Goal: Task Accomplishment & Management: Complete application form

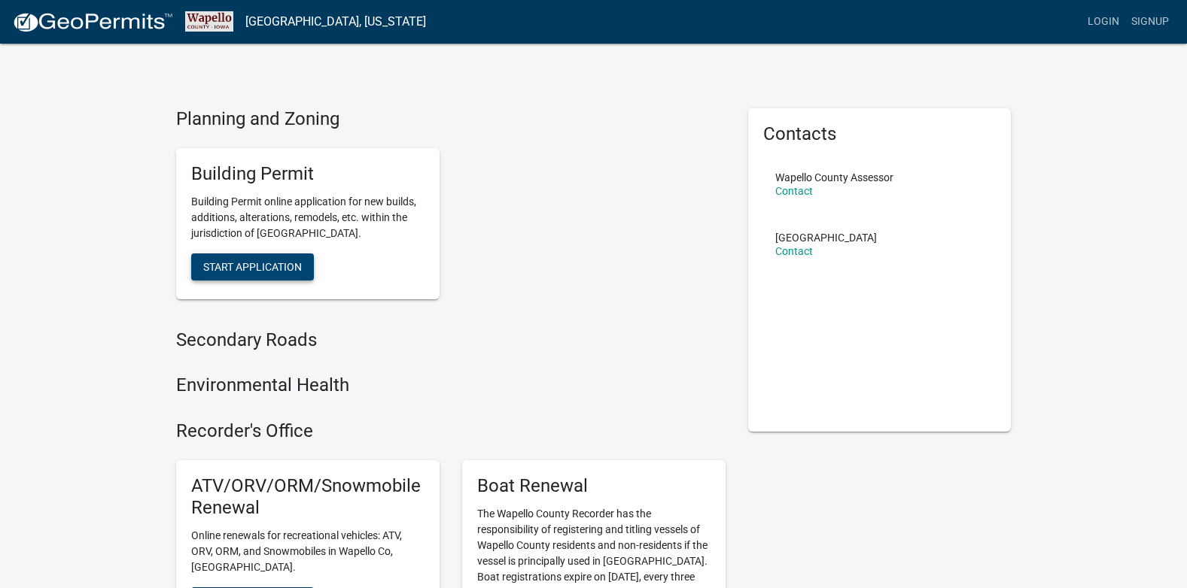
click at [283, 258] on button "Start Application" at bounding box center [252, 267] width 123 height 27
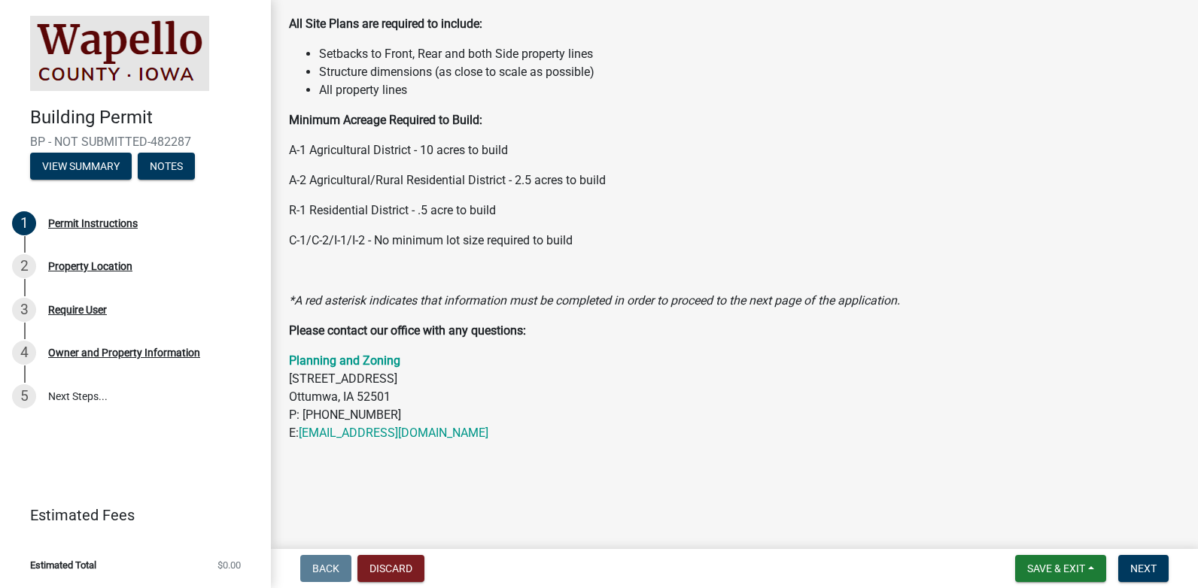
scroll to position [206, 0]
click at [1149, 565] on span "Next" at bounding box center [1143, 569] width 26 height 12
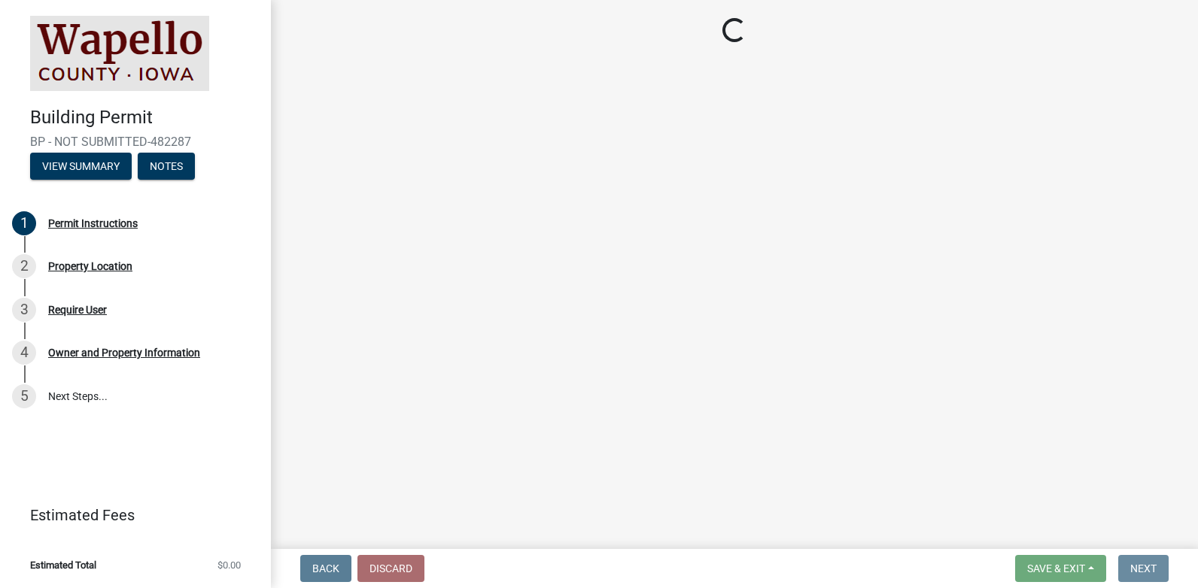
scroll to position [0, 0]
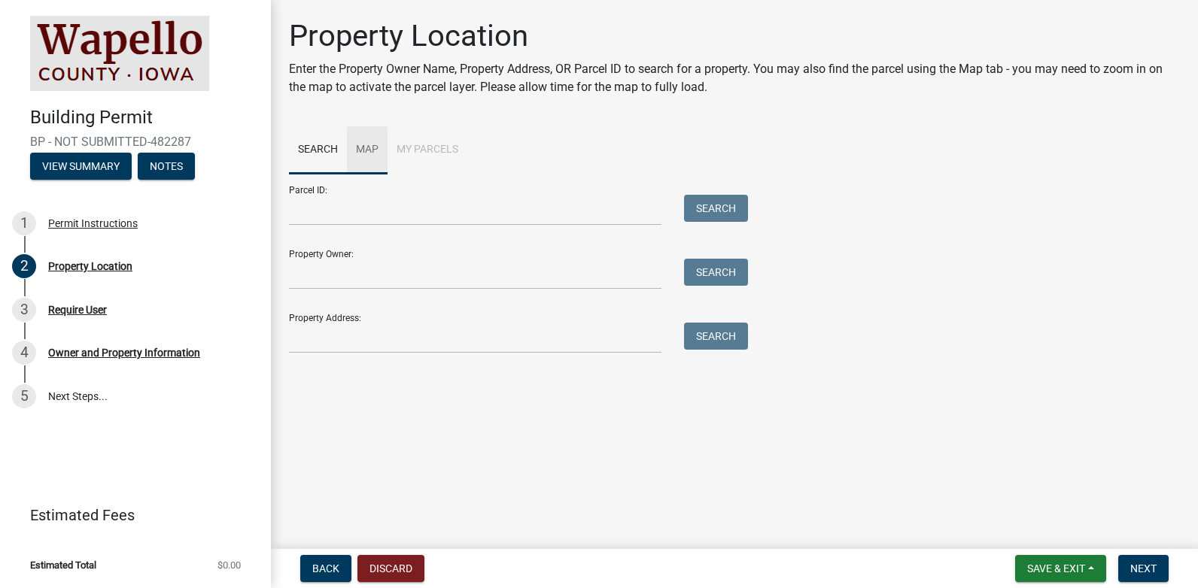
click at [370, 152] on link "Map" at bounding box center [367, 150] width 41 height 48
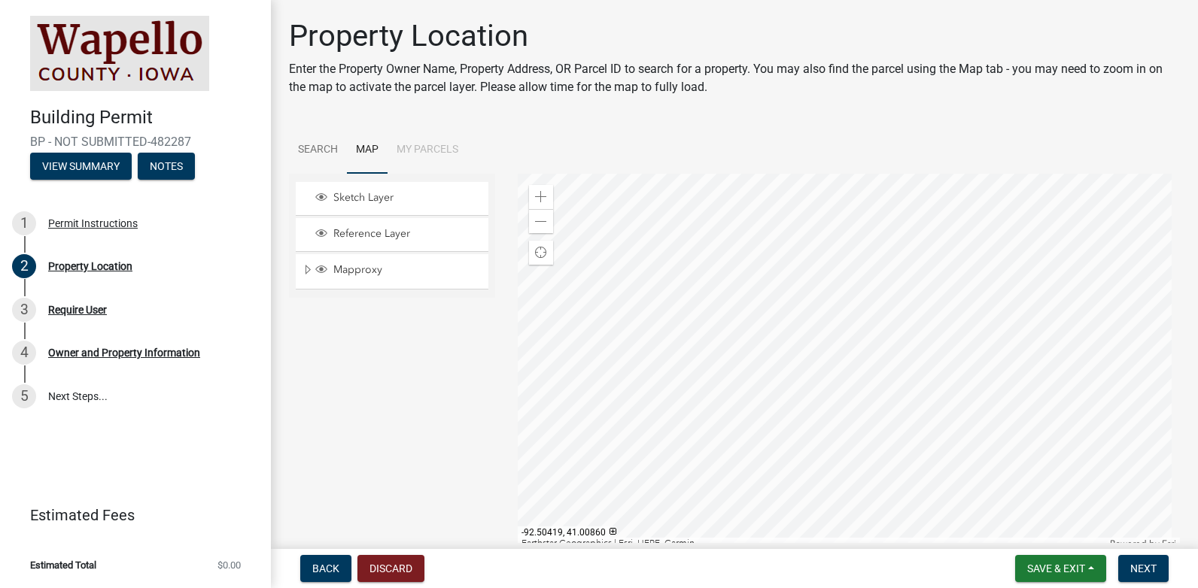
click at [620, 290] on div at bounding box center [849, 362] width 663 height 376
click at [535, 198] on span at bounding box center [541, 197] width 12 height 12
click at [889, 215] on div at bounding box center [849, 362] width 663 height 376
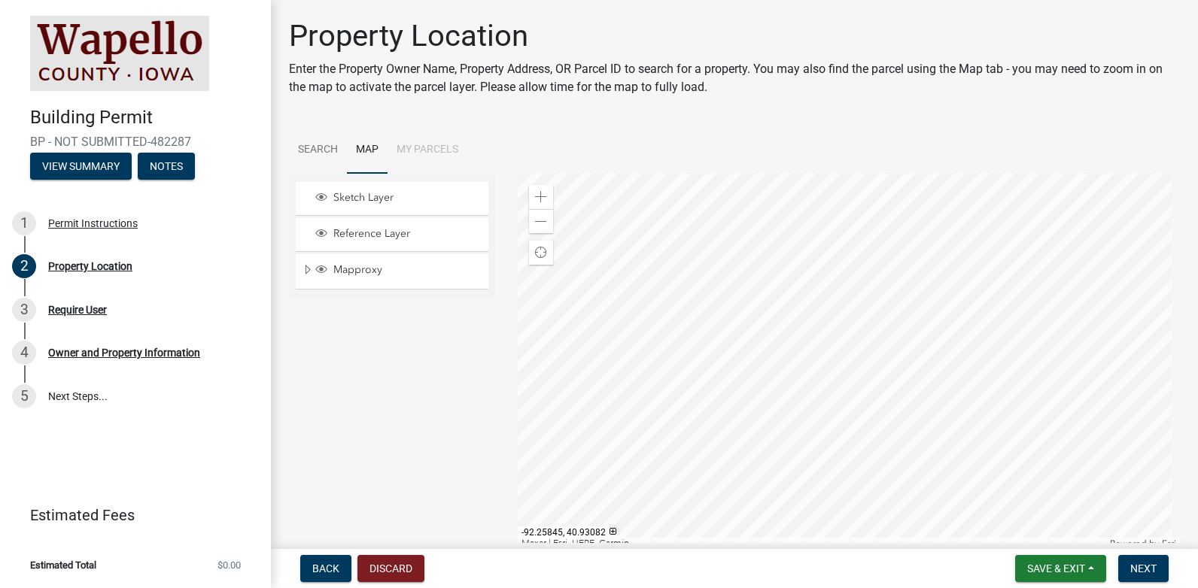
click at [1105, 400] on div at bounding box center [849, 362] width 663 height 376
click at [1144, 476] on div at bounding box center [849, 362] width 663 height 376
click at [865, 376] on div at bounding box center [849, 362] width 663 height 376
click at [892, 436] on div at bounding box center [849, 362] width 663 height 376
click at [540, 193] on span at bounding box center [541, 197] width 12 height 12
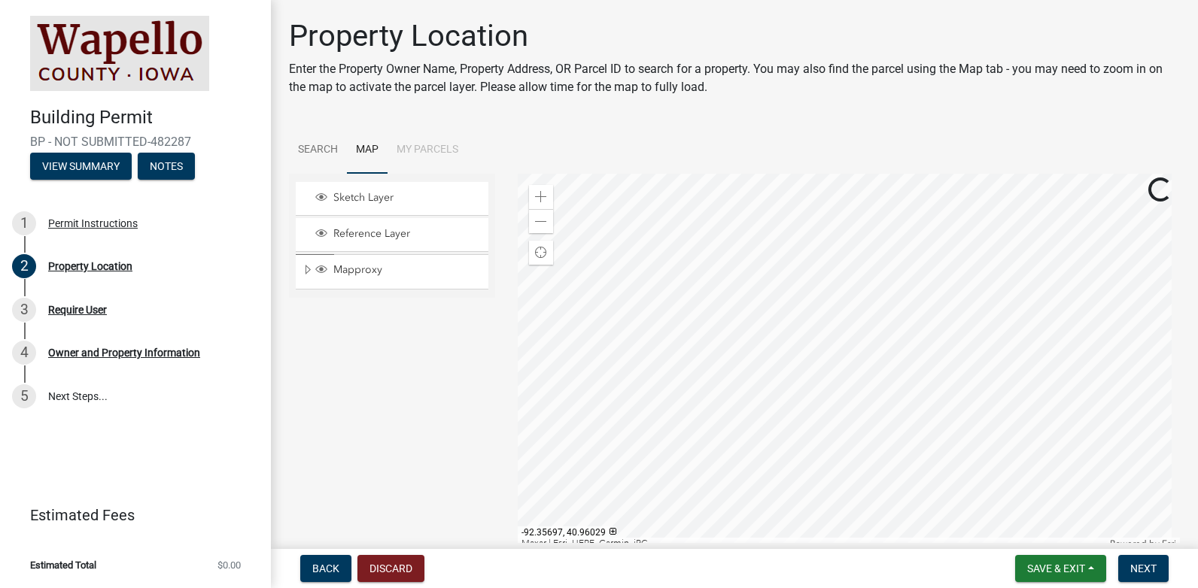
click at [961, 427] on div at bounding box center [849, 362] width 663 height 376
click at [542, 195] on span at bounding box center [541, 197] width 12 height 12
click at [531, 194] on div "Zoom in" at bounding box center [541, 197] width 24 height 24
click at [936, 405] on div at bounding box center [849, 362] width 663 height 376
click at [787, 355] on div at bounding box center [849, 362] width 663 height 376
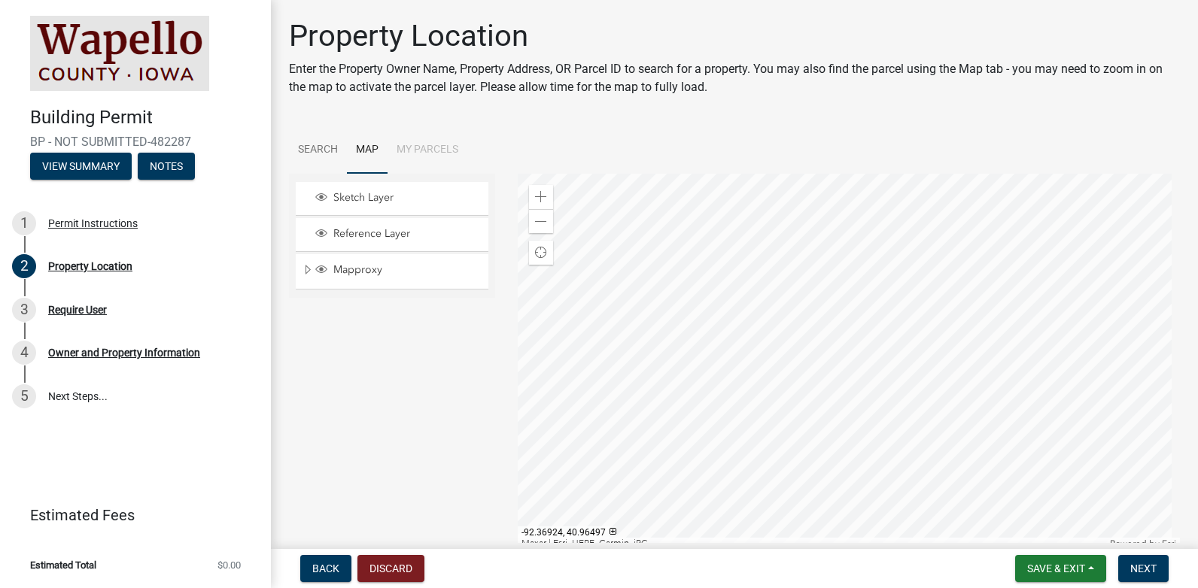
click at [786, 291] on div at bounding box center [849, 362] width 663 height 376
click at [801, 293] on div at bounding box center [849, 362] width 663 height 376
click at [849, 296] on div at bounding box center [849, 362] width 663 height 376
click at [326, 153] on link "Search" at bounding box center [318, 150] width 58 height 48
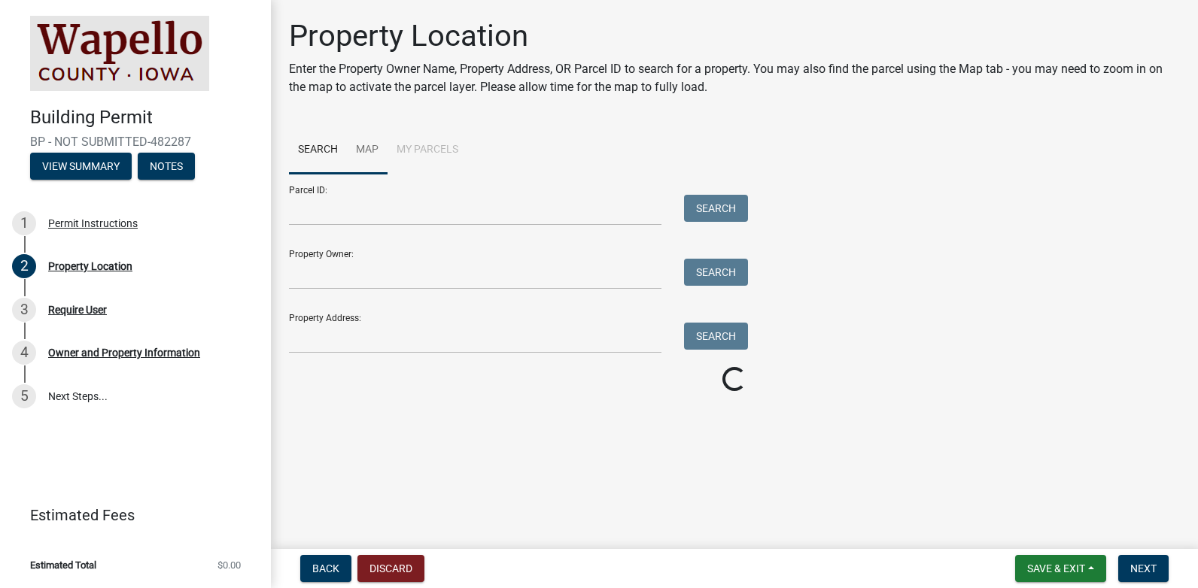
click at [363, 149] on link "Map" at bounding box center [367, 150] width 41 height 48
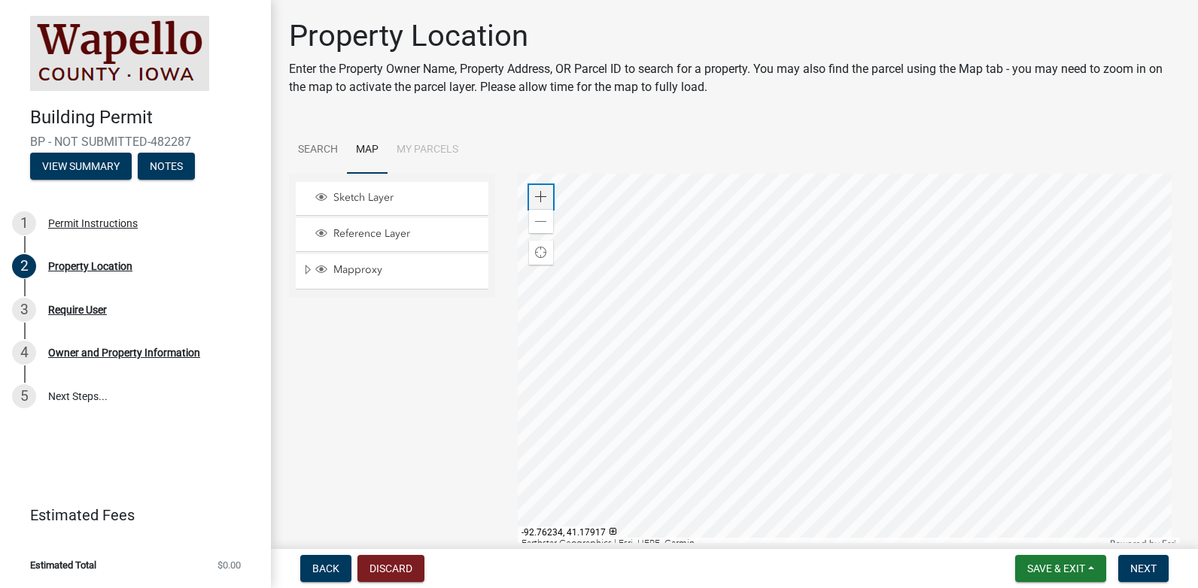
click at [542, 199] on span at bounding box center [541, 197] width 12 height 12
click at [1005, 174] on div at bounding box center [849, 362] width 663 height 376
click at [534, 174] on div at bounding box center [849, 362] width 663 height 376
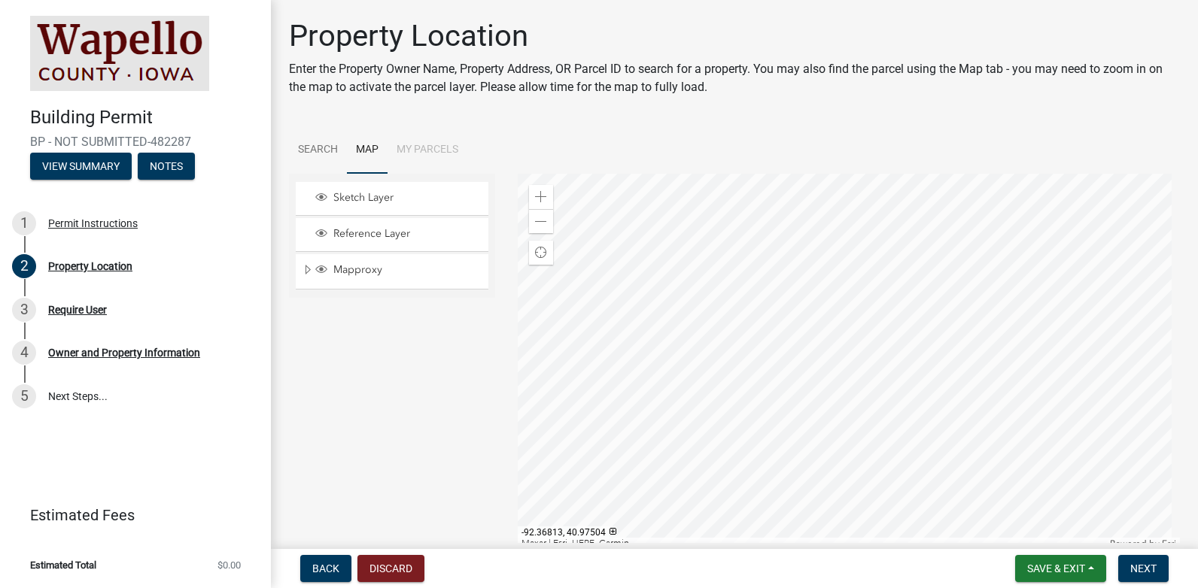
click at [673, 174] on div at bounding box center [849, 362] width 663 height 376
click at [962, 445] on div at bounding box center [849, 362] width 663 height 376
click at [535, 194] on span at bounding box center [541, 197] width 12 height 12
click at [1181, 499] on div at bounding box center [849, 362] width 663 height 376
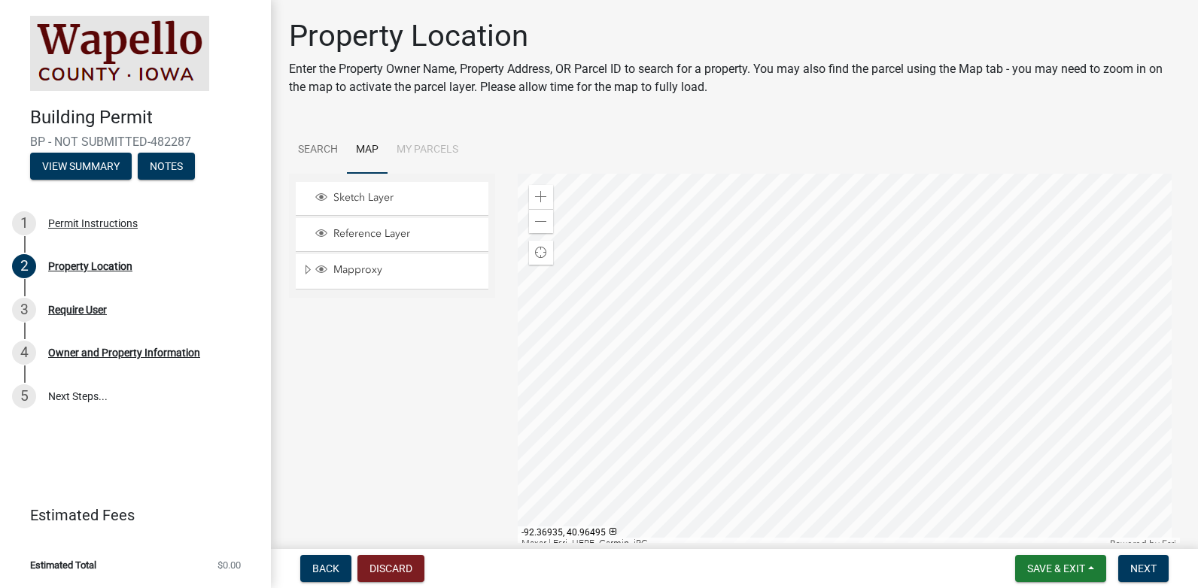
click at [858, 302] on div at bounding box center [849, 362] width 663 height 376
click at [841, 293] on div at bounding box center [849, 362] width 663 height 376
click at [931, 318] on div at bounding box center [849, 362] width 663 height 376
click at [931, 317] on div at bounding box center [849, 362] width 663 height 376
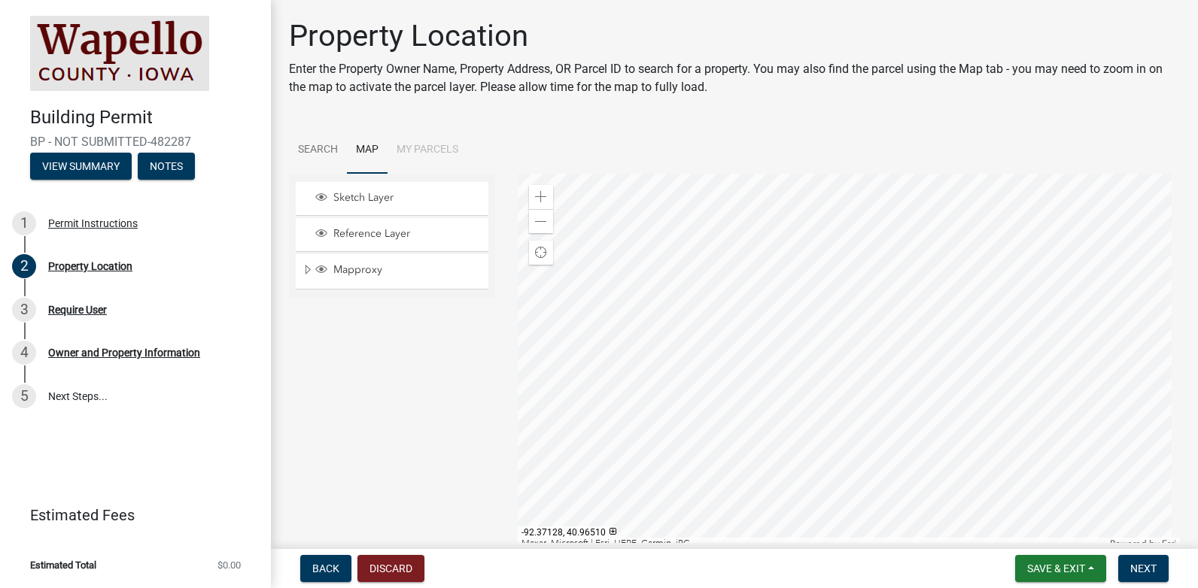
click at [442, 154] on li "My Parcels" at bounding box center [428, 150] width 80 height 48
click at [910, 332] on div at bounding box center [849, 362] width 663 height 376
click at [1052, 567] on span "Save & Exit" at bounding box center [1056, 569] width 58 height 12
click at [1023, 498] on button "Save" at bounding box center [1046, 494] width 120 height 36
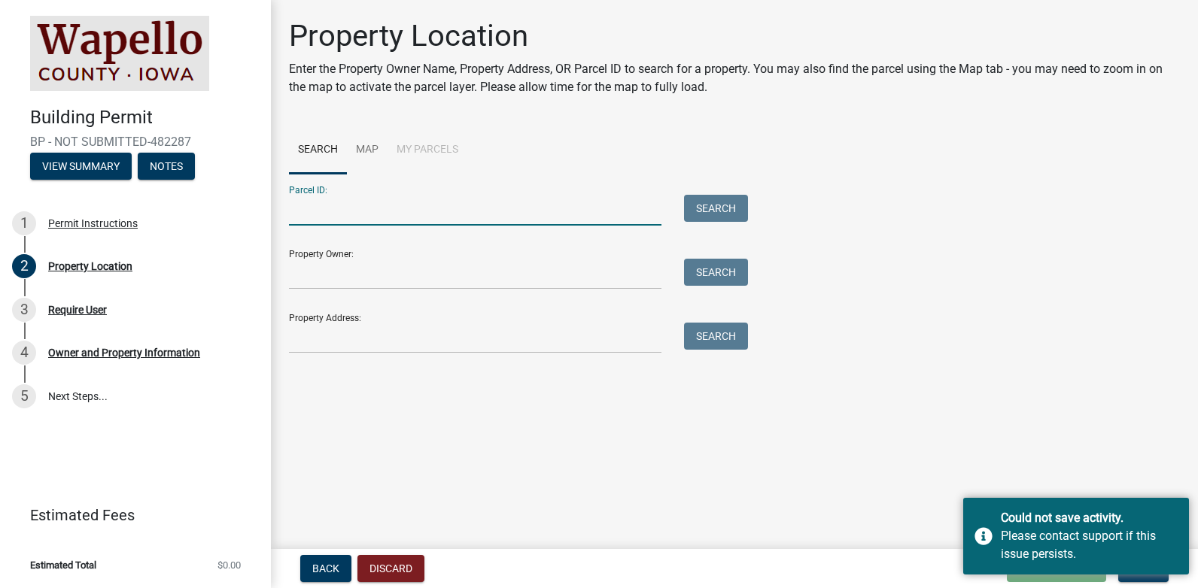
click at [318, 210] on input "Parcel ID:" at bounding box center [475, 210] width 372 height 31
paste input "diy big round bail feed for goats"
type input "d"
type input "007190910613010"
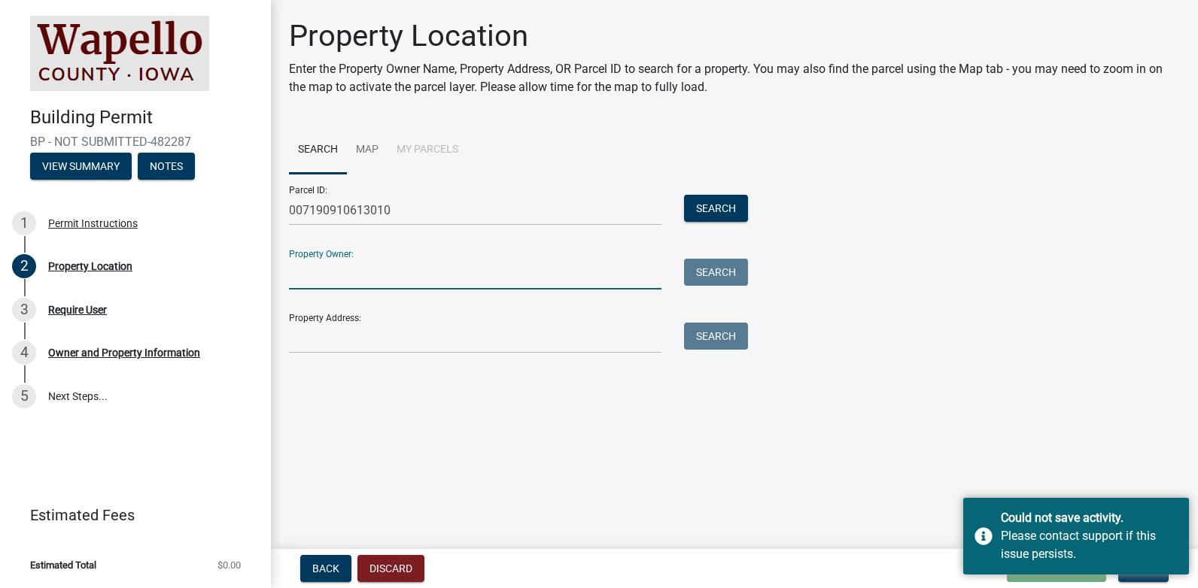
click at [343, 284] on input "Property Owner:" at bounding box center [475, 274] width 372 height 31
type input "[PERSON_NAME]"
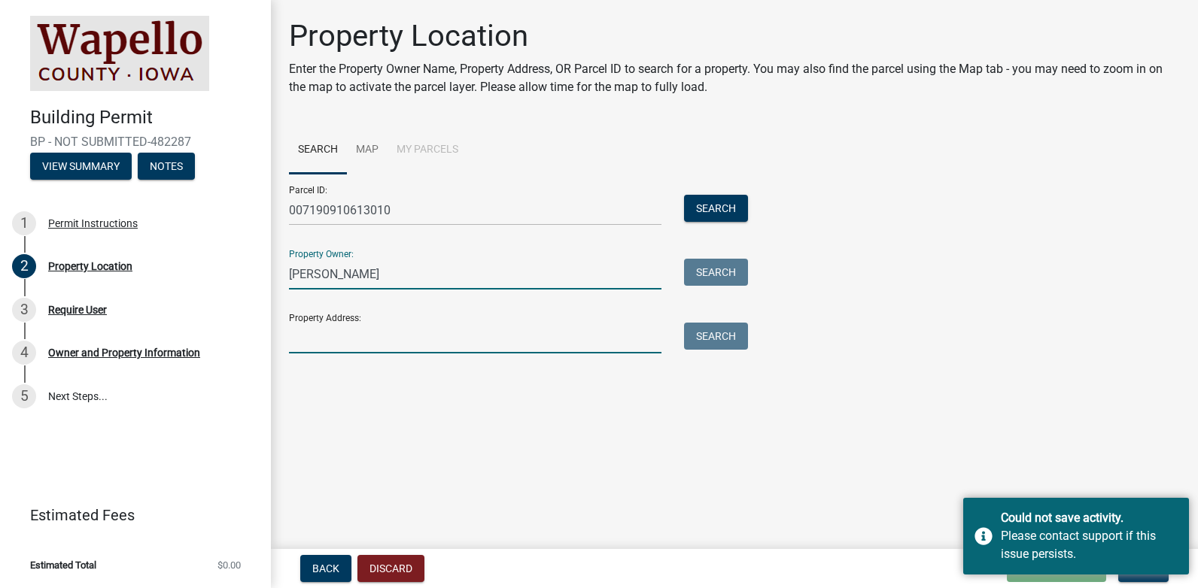
type input "[STREET_ADDRESS]"
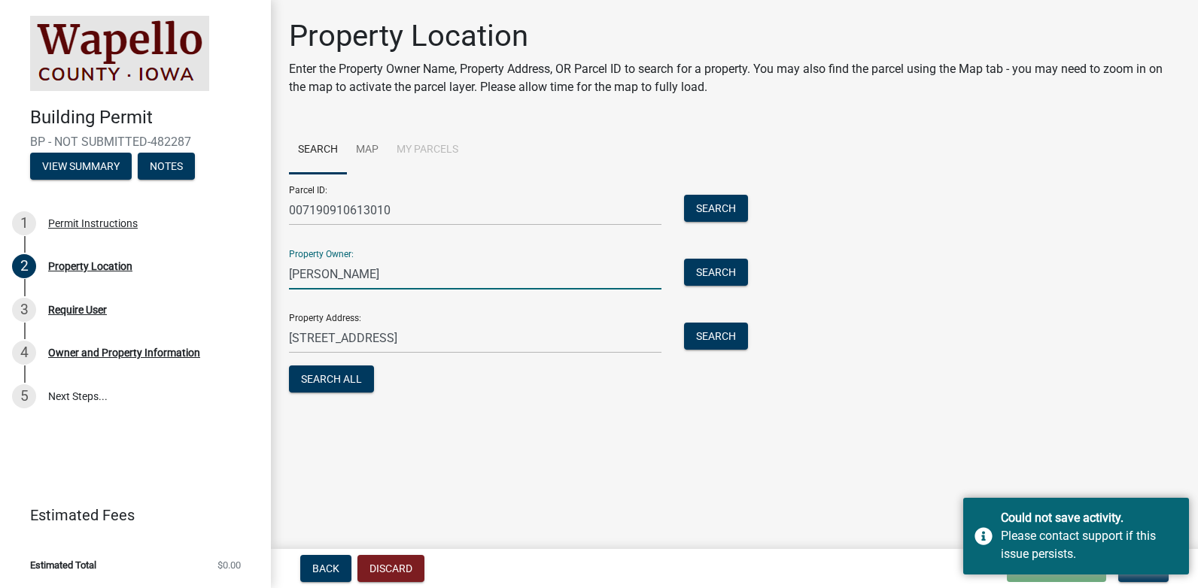
click at [1043, 413] on main "Property Location Enter the Property Owner Name, Property Address, OR Parcel ID…" at bounding box center [734, 271] width 927 height 543
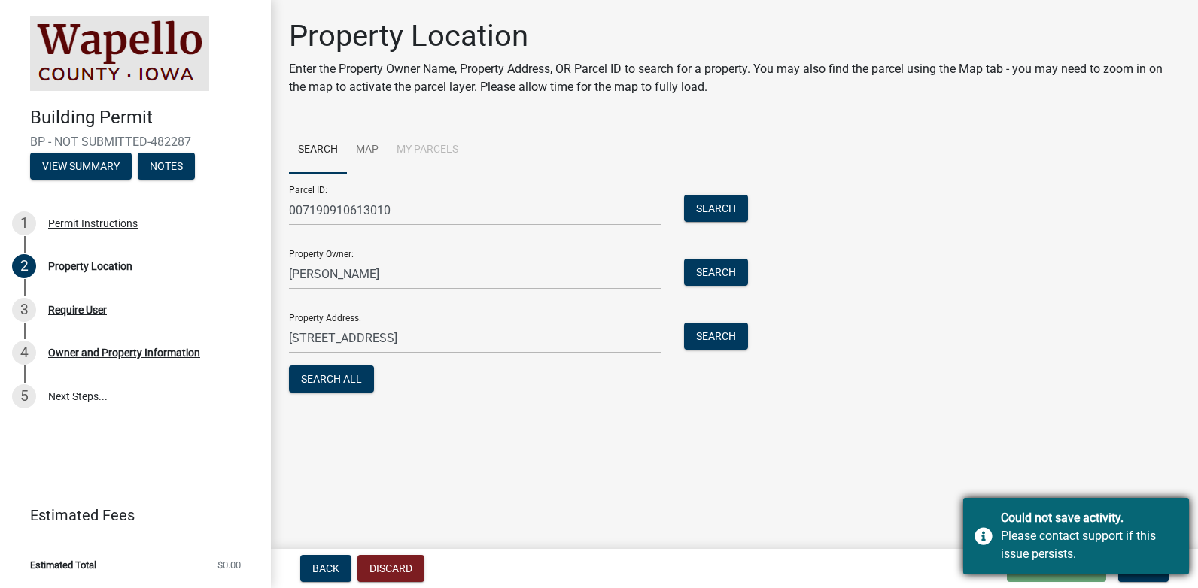
click at [996, 544] on div "Could not save activity. Please contact support if this issue persists." at bounding box center [1076, 536] width 226 height 77
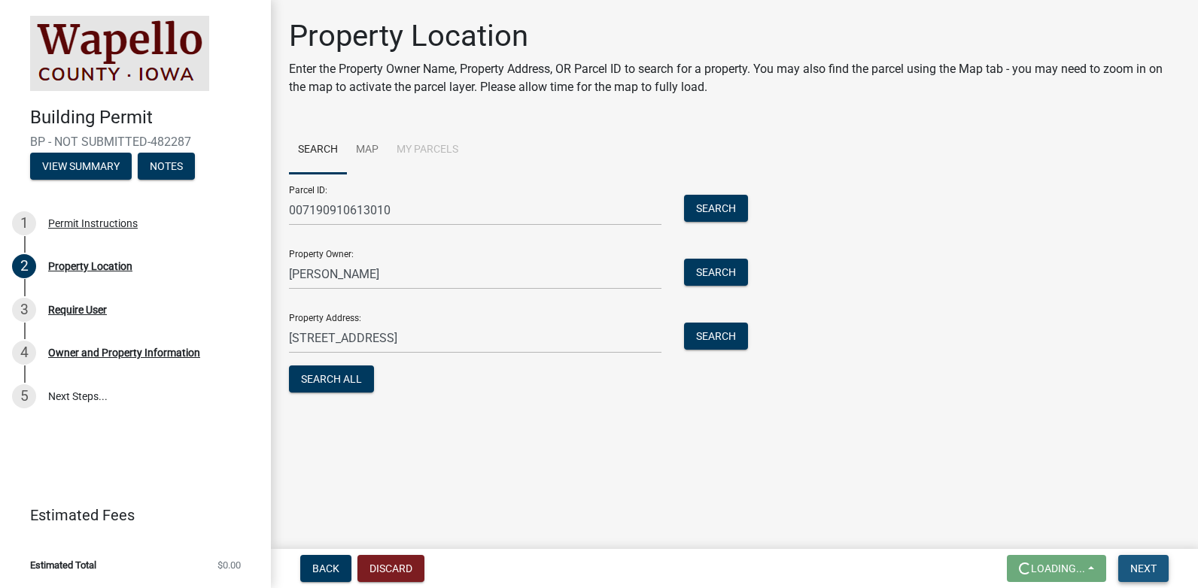
click at [1147, 569] on span "Next" at bounding box center [1143, 569] width 26 height 12
drag, startPoint x: 1090, startPoint y: 564, endPoint x: 785, endPoint y: 449, distance: 325.8
click at [785, 449] on main "Property Location Enter the Property Owner Name, Property Address, OR Parcel ID…" at bounding box center [734, 271] width 927 height 543
click at [1134, 575] on span "Next" at bounding box center [1143, 569] width 26 height 12
click at [405, 571] on button "Discard" at bounding box center [390, 568] width 67 height 27
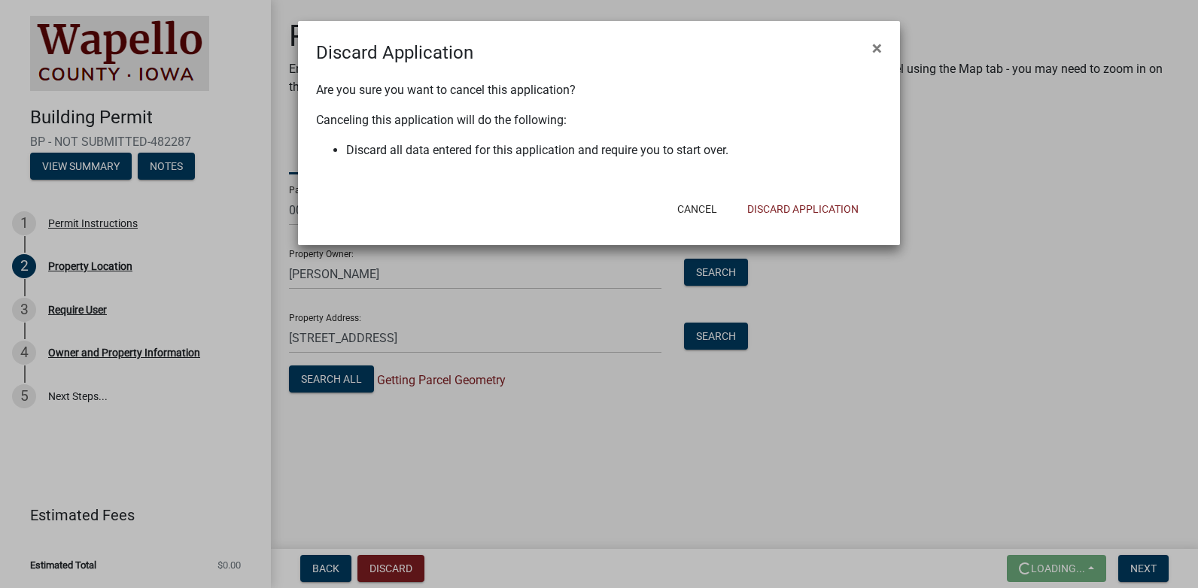
click at [1007, 389] on ngb-modal-window "Discard Application × Are you sure you want to cancel this application? Canceli…" at bounding box center [599, 294] width 1198 height 588
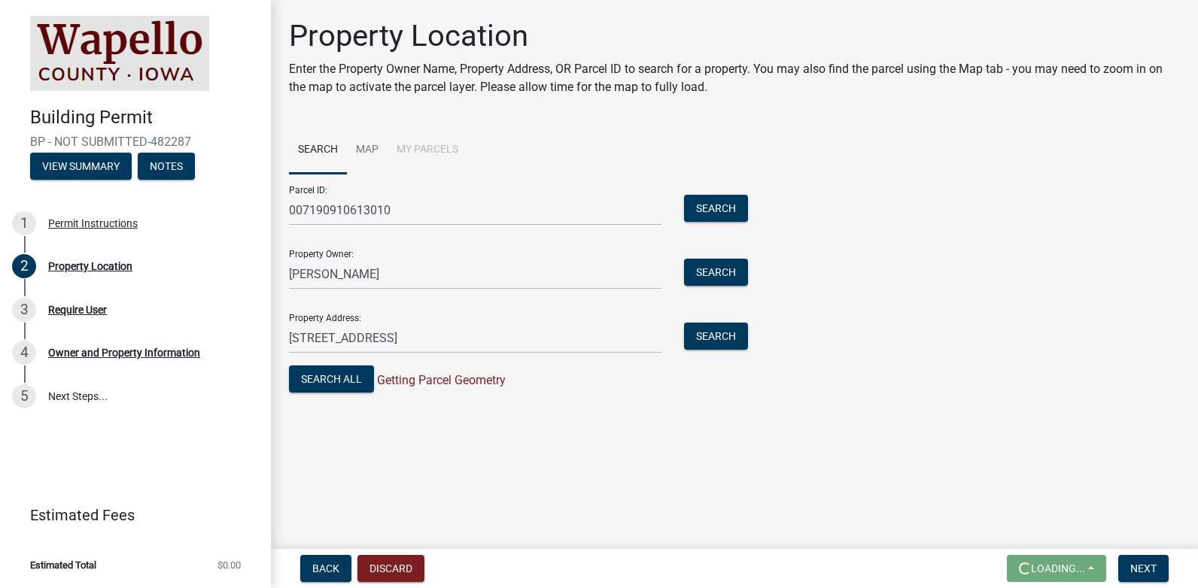
drag, startPoint x: 1091, startPoint y: 570, endPoint x: 740, endPoint y: 426, distance: 379.0
click at [740, 426] on main "Property Location Enter the Property Owner Name, Property Address, OR Parcel ID…" at bounding box center [734, 271] width 927 height 543
click at [330, 568] on span "Back" at bounding box center [325, 569] width 27 height 12
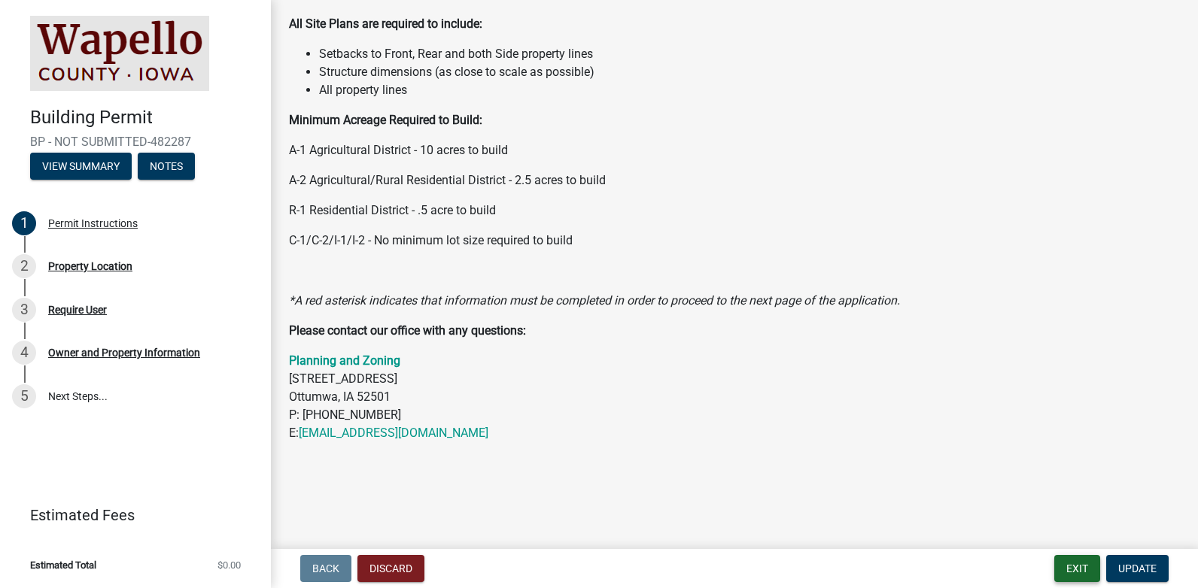
scroll to position [201, 0]
click at [1059, 569] on button "Exit" at bounding box center [1077, 568] width 46 height 27
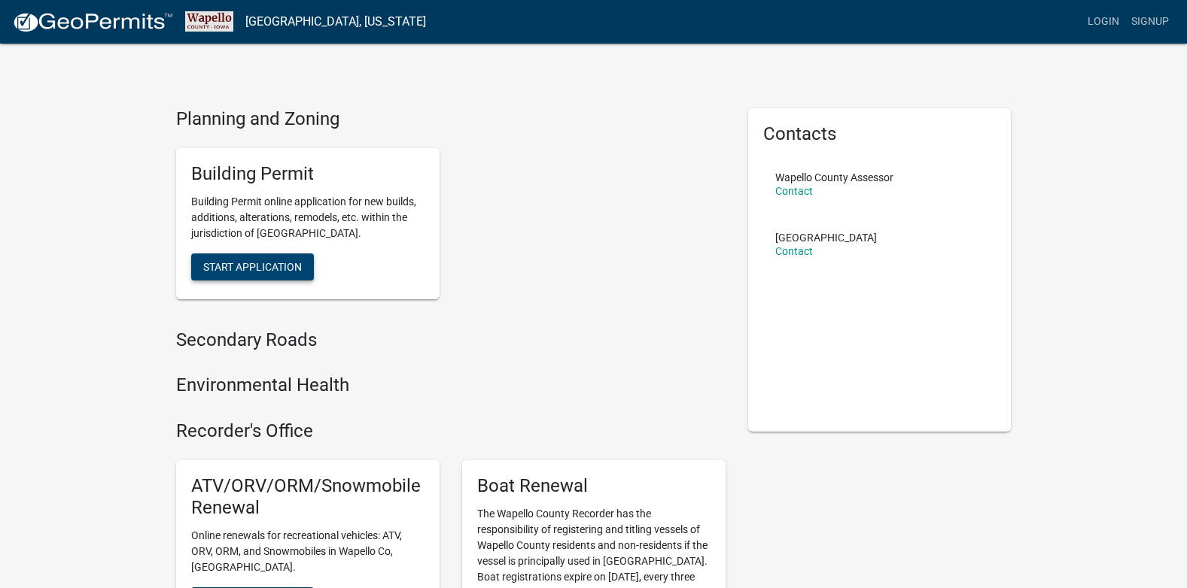
click at [243, 267] on span "Start Application" at bounding box center [252, 266] width 99 height 12
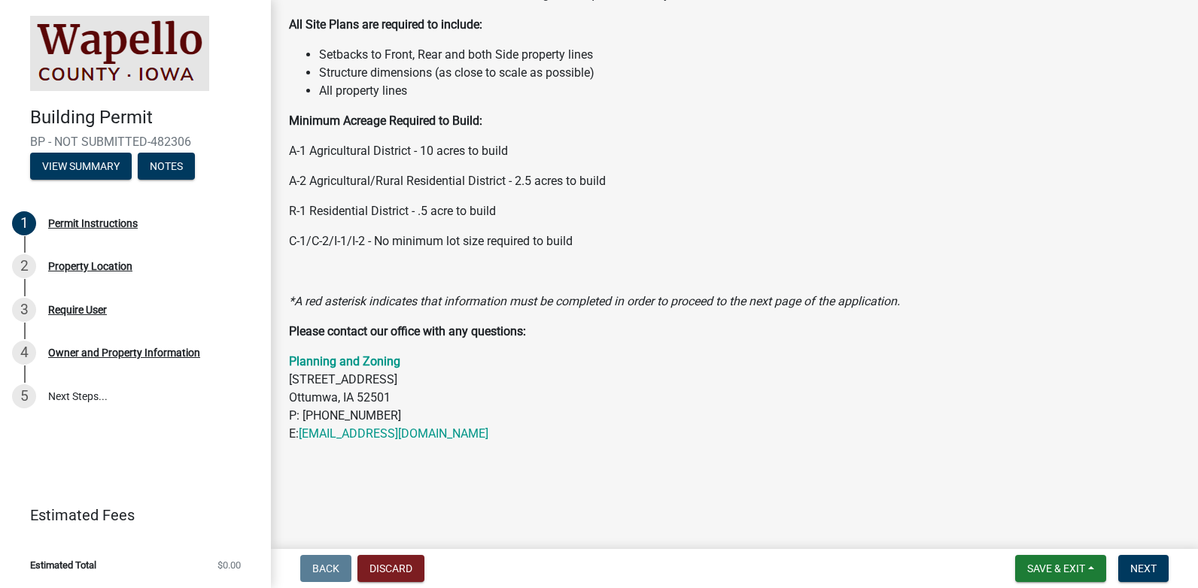
scroll to position [206, 0]
click at [1144, 571] on span "Next" at bounding box center [1143, 569] width 26 height 12
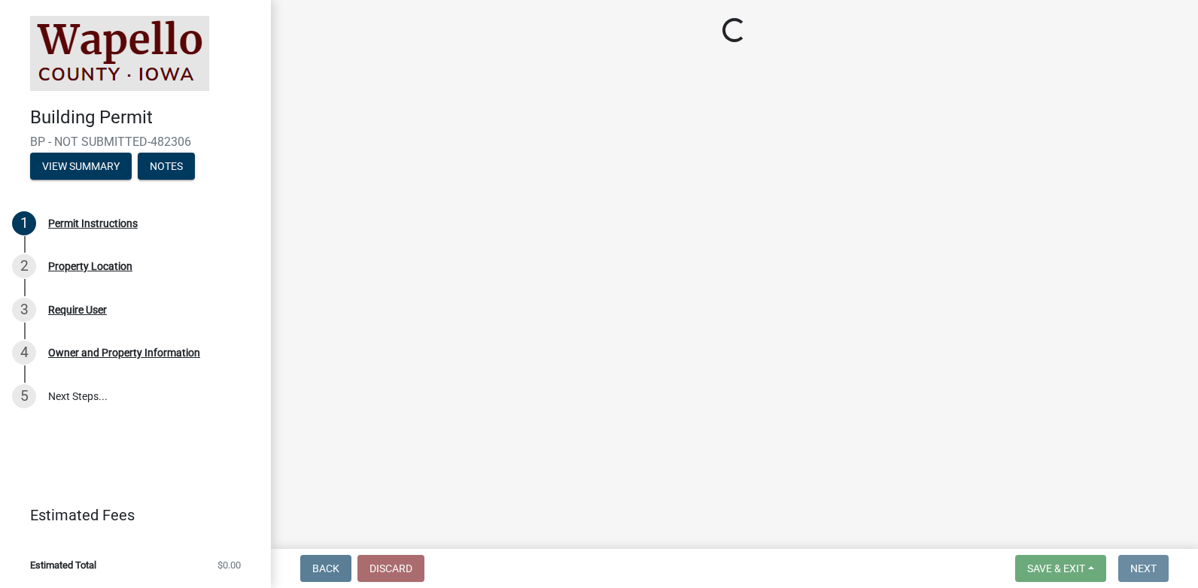
scroll to position [0, 0]
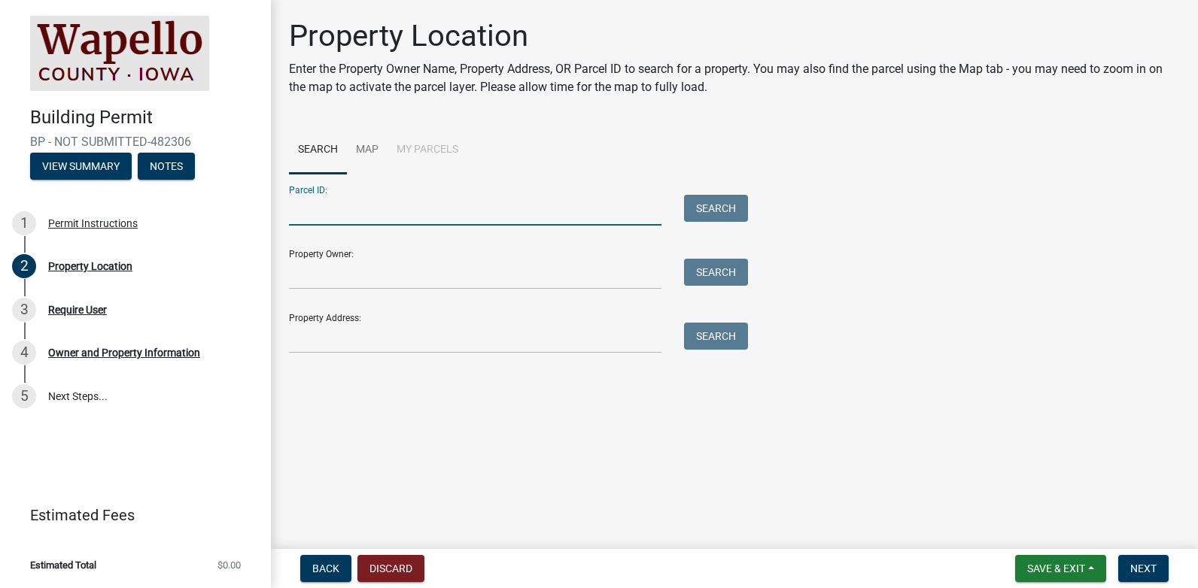
click at [415, 203] on input "Parcel ID:" at bounding box center [475, 210] width 372 height 31
type input "007190910613010"
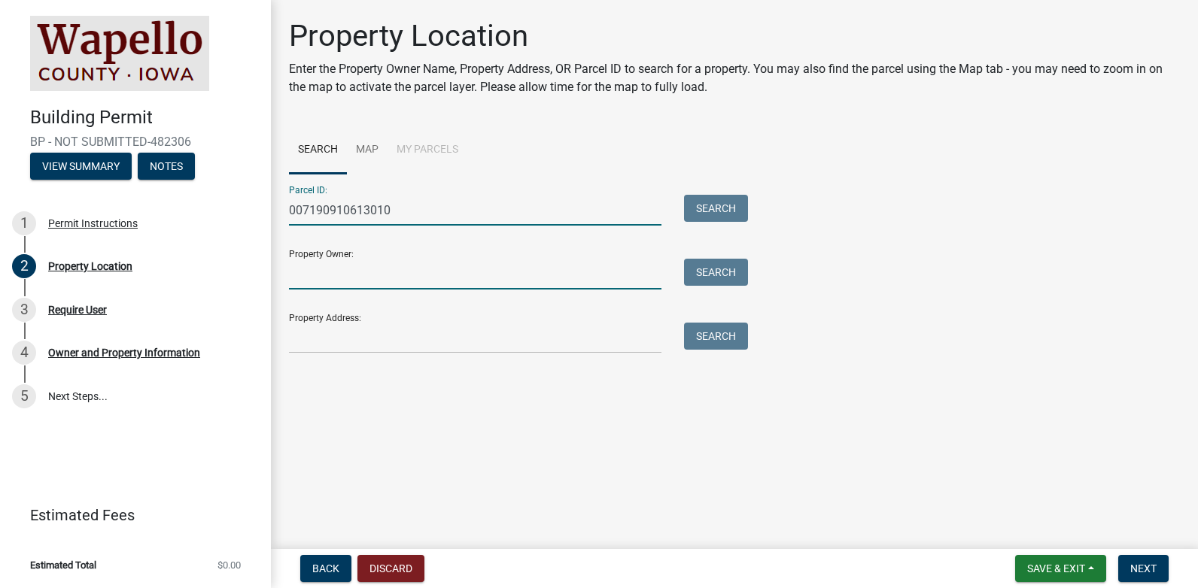
type input "[PERSON_NAME]"
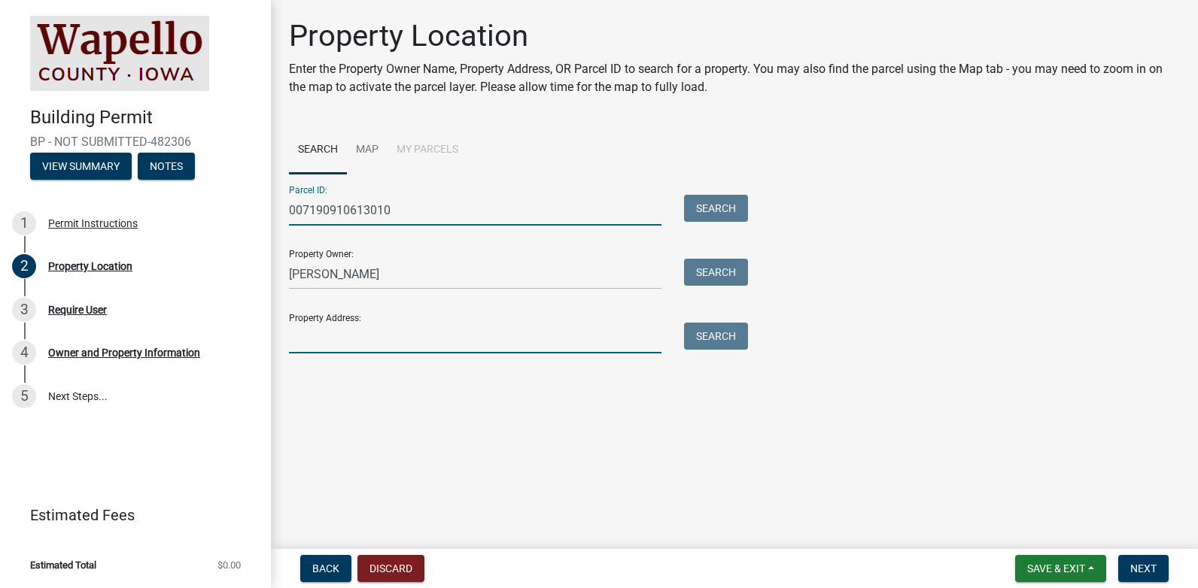
type input "[STREET_ADDRESS]"
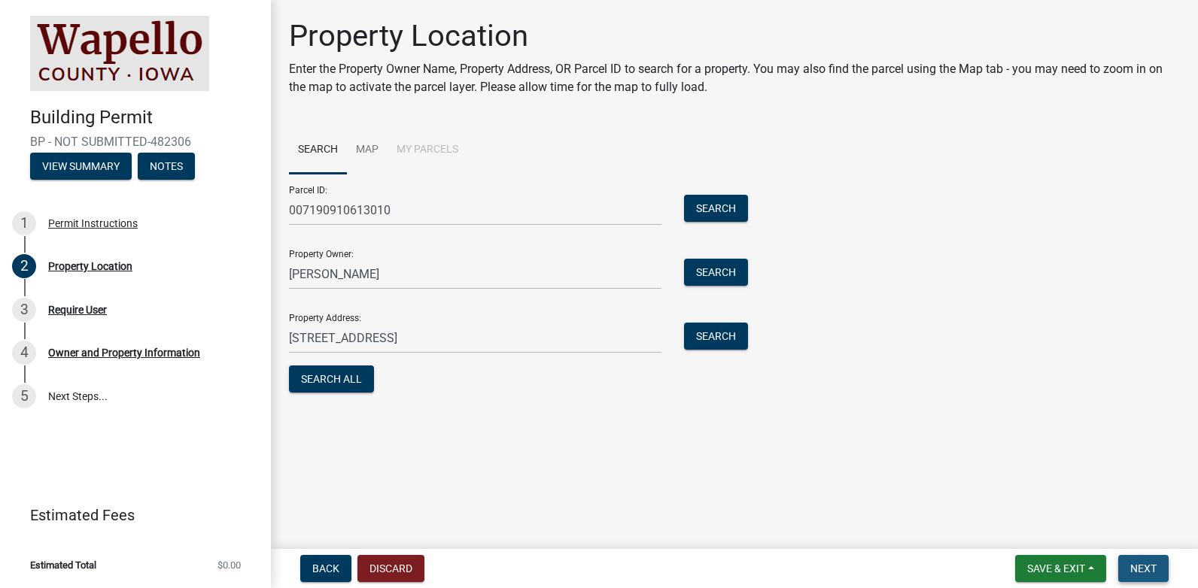
click at [1148, 576] on button "Next" at bounding box center [1143, 568] width 50 height 27
click at [1154, 573] on span "Next" at bounding box center [1143, 569] width 26 height 12
click at [354, 381] on button "Search All" at bounding box center [331, 379] width 85 height 27
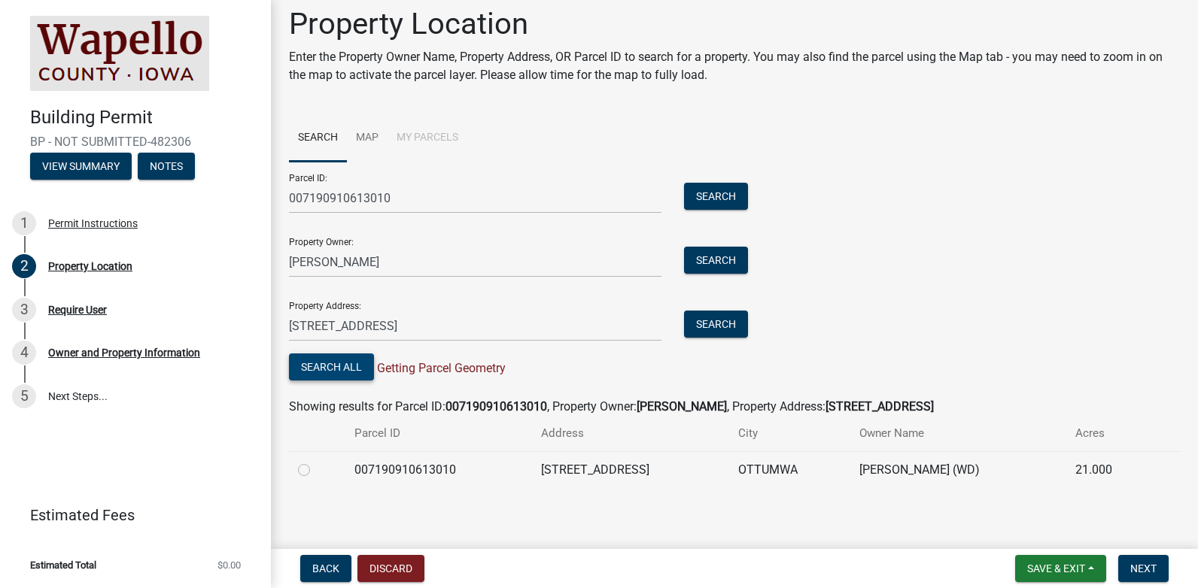
scroll to position [16, 0]
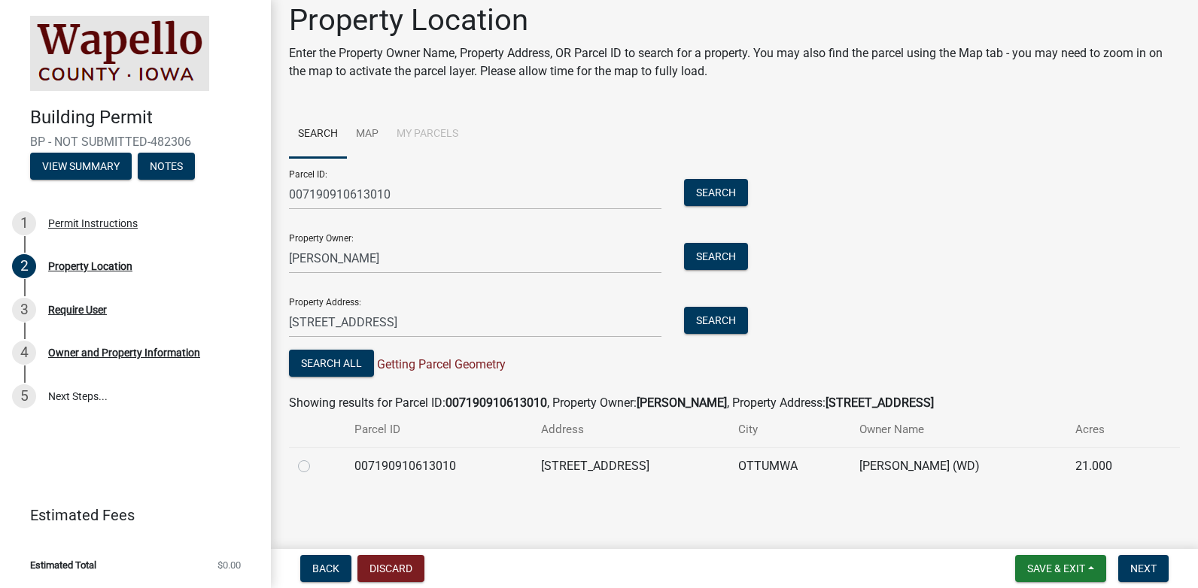
click at [316, 458] on label at bounding box center [316, 458] width 0 height 0
click at [316, 467] on input "radio" at bounding box center [321, 463] width 10 height 10
radio input "true"
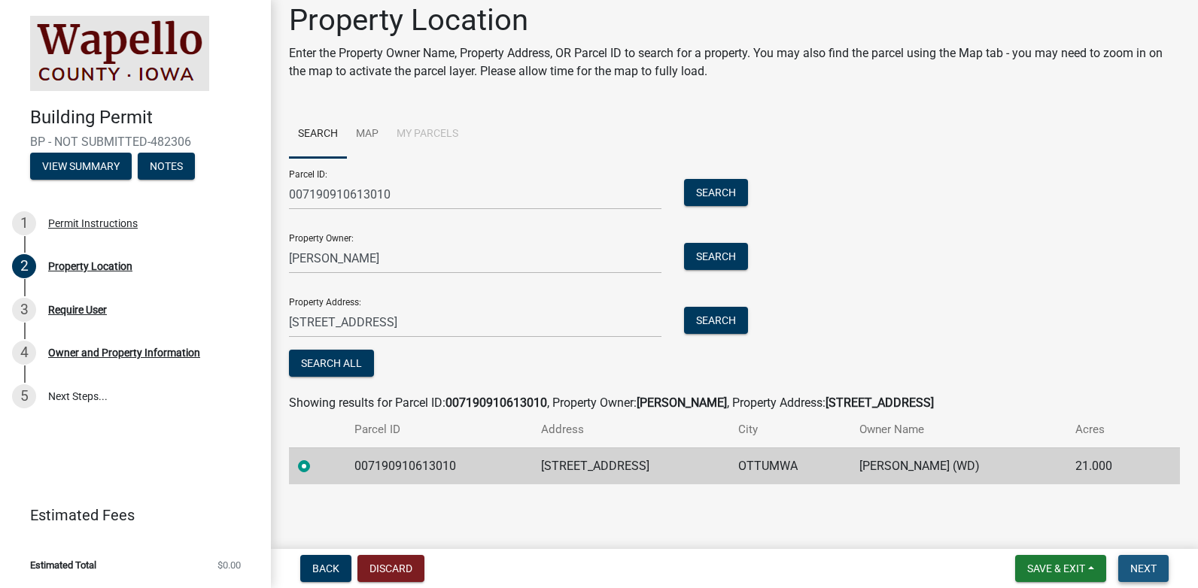
click at [1140, 571] on span "Next" at bounding box center [1143, 569] width 26 height 12
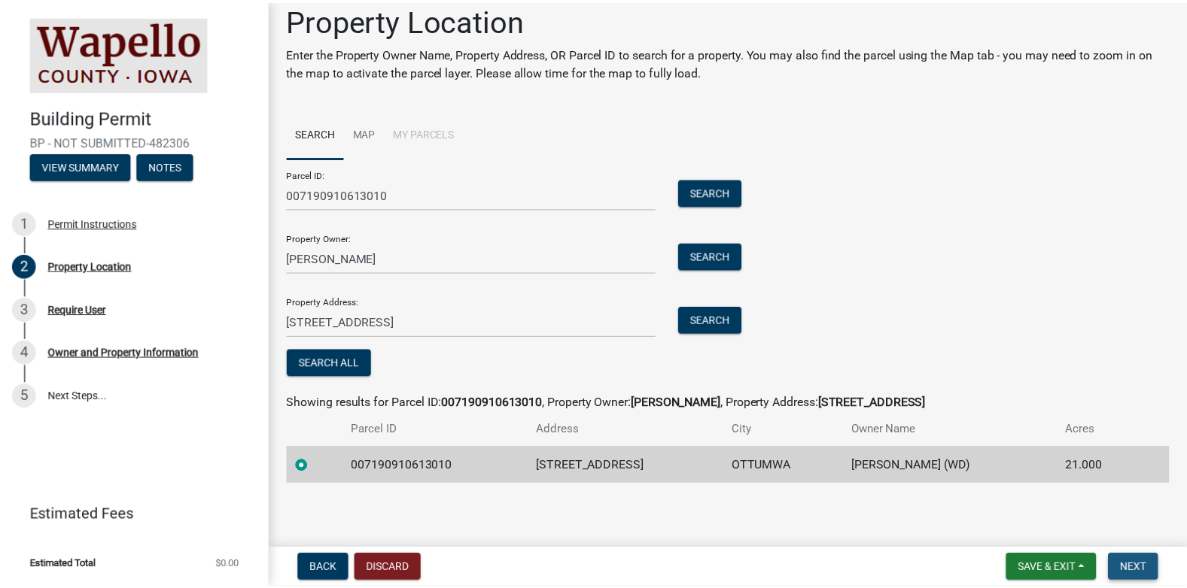
scroll to position [0, 0]
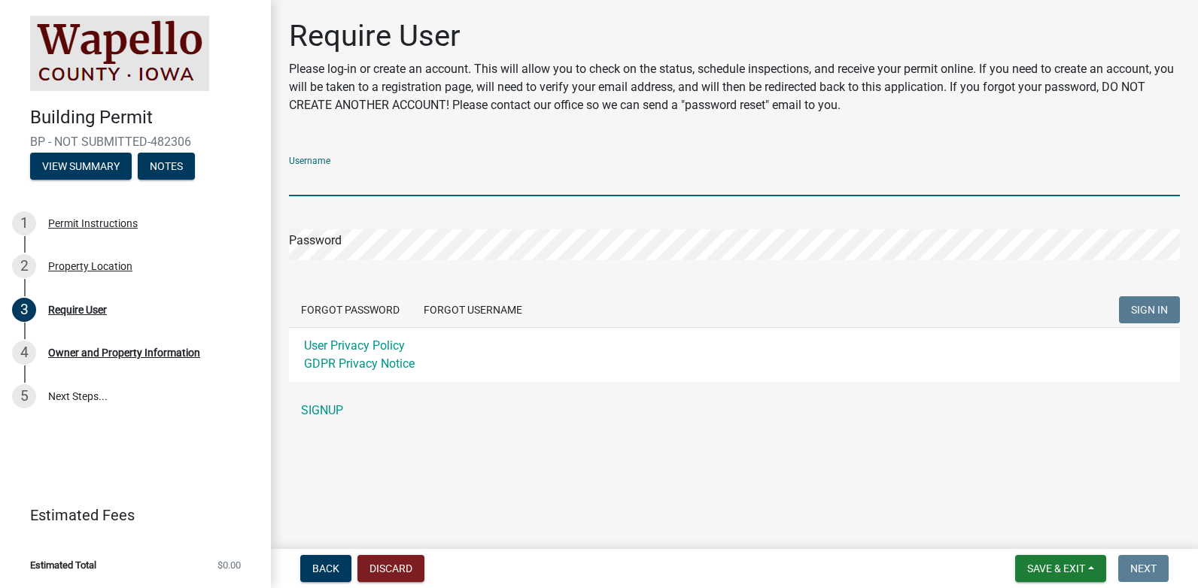
click at [402, 177] on input "Username" at bounding box center [734, 181] width 891 height 31
type input "Jfowler"
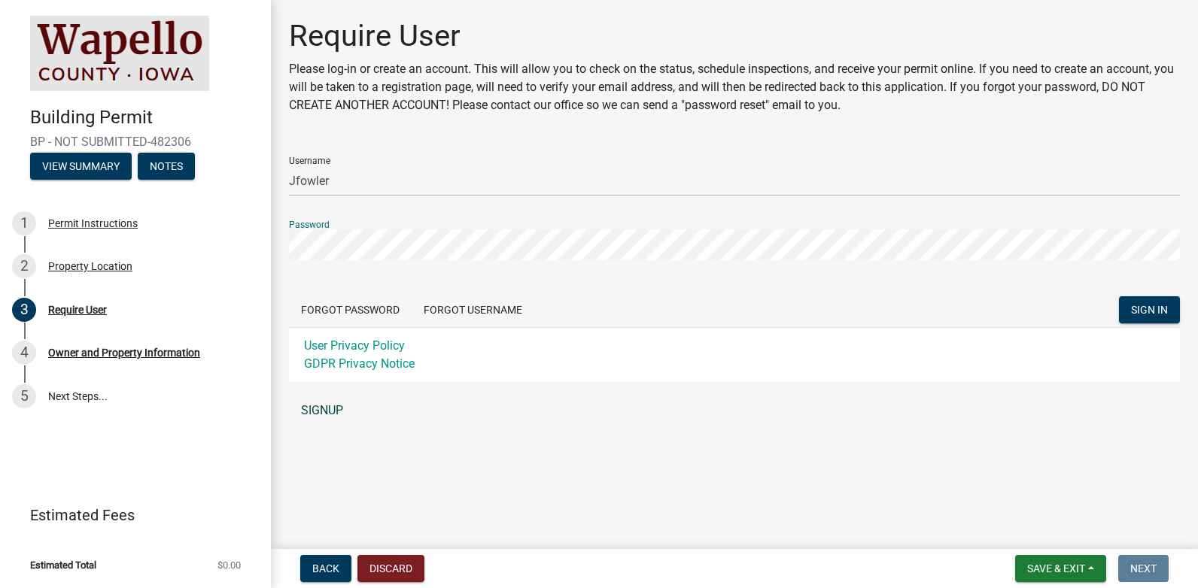
click at [315, 411] on link "SIGNUP" at bounding box center [734, 411] width 891 height 30
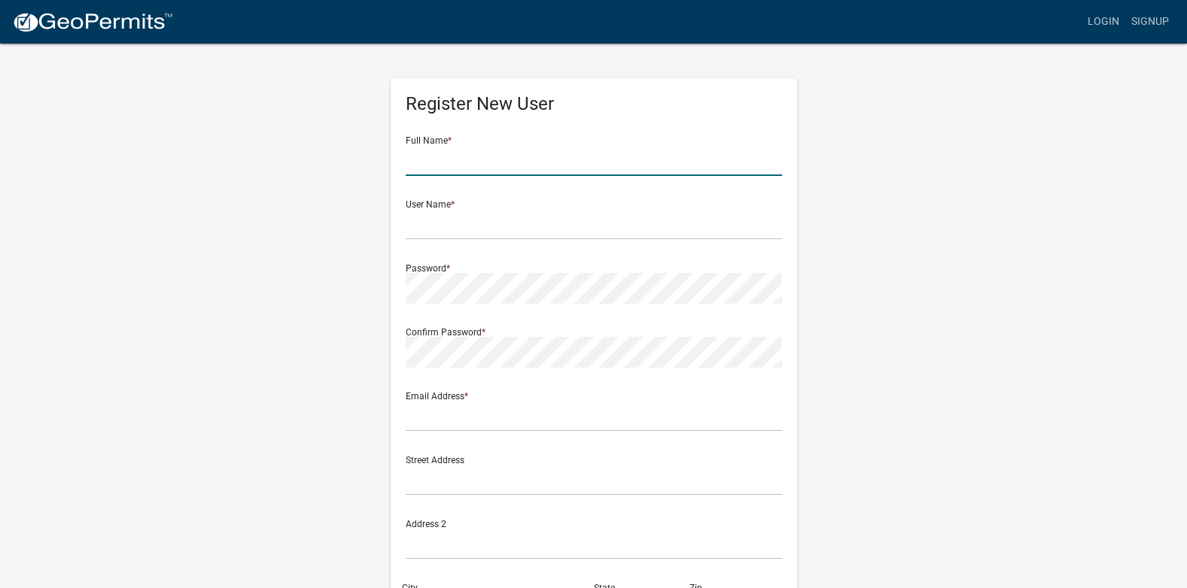
click at [488, 163] on input "text" at bounding box center [594, 160] width 376 height 31
type input "[PERSON_NAME]"
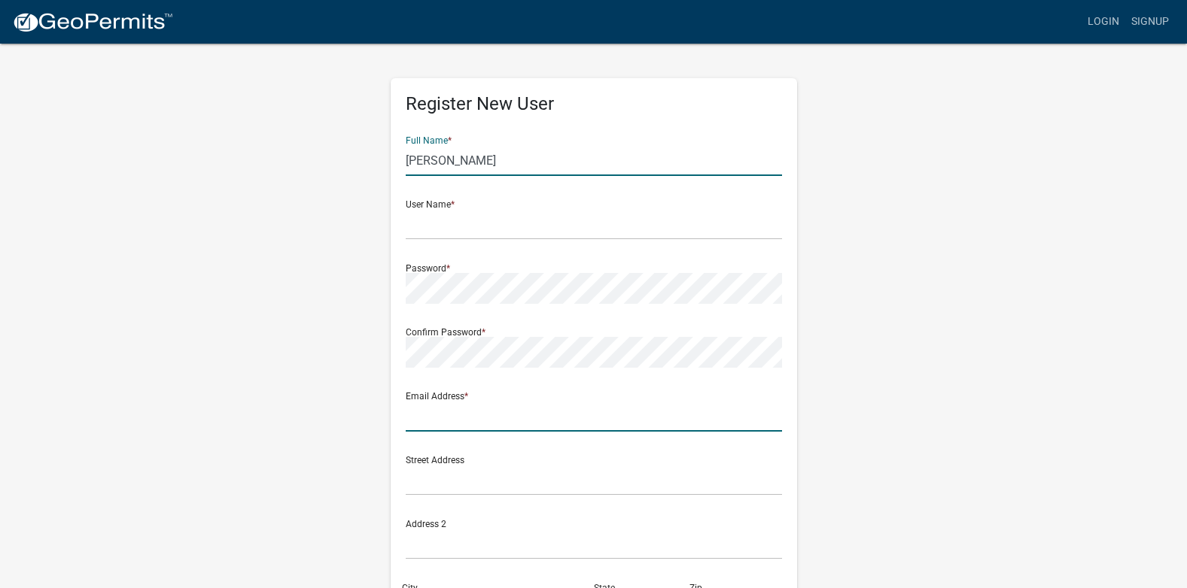
type input "[EMAIL_ADDRESS][DOMAIN_NAME]"
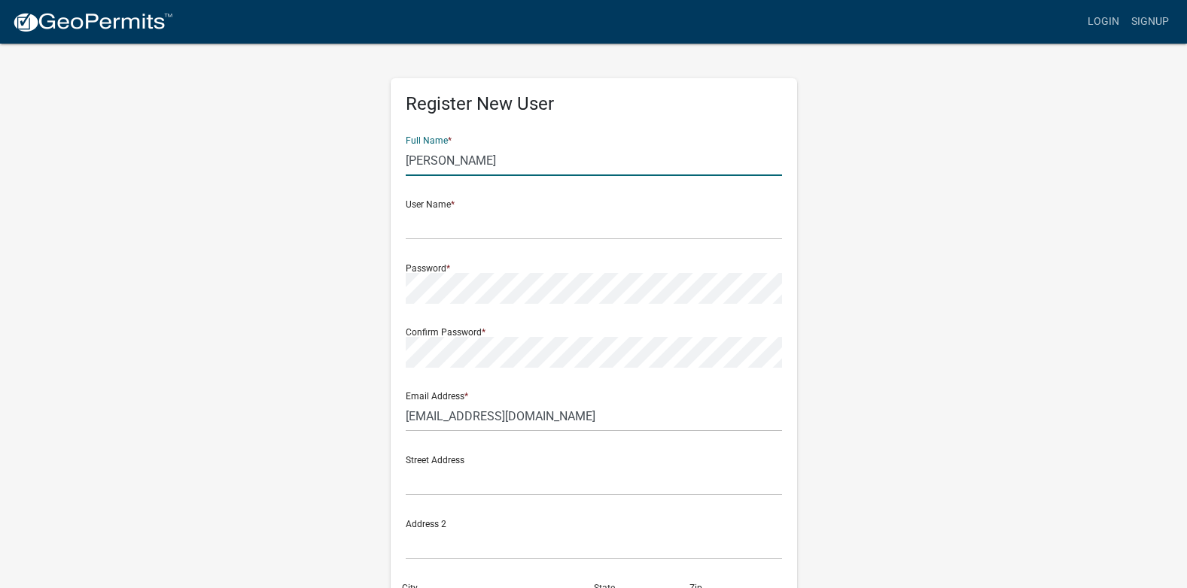
type input "[STREET_ADDRESS]"
type input "ottumwa"
type input "IA"
type input "52501"
type input "6418955605"
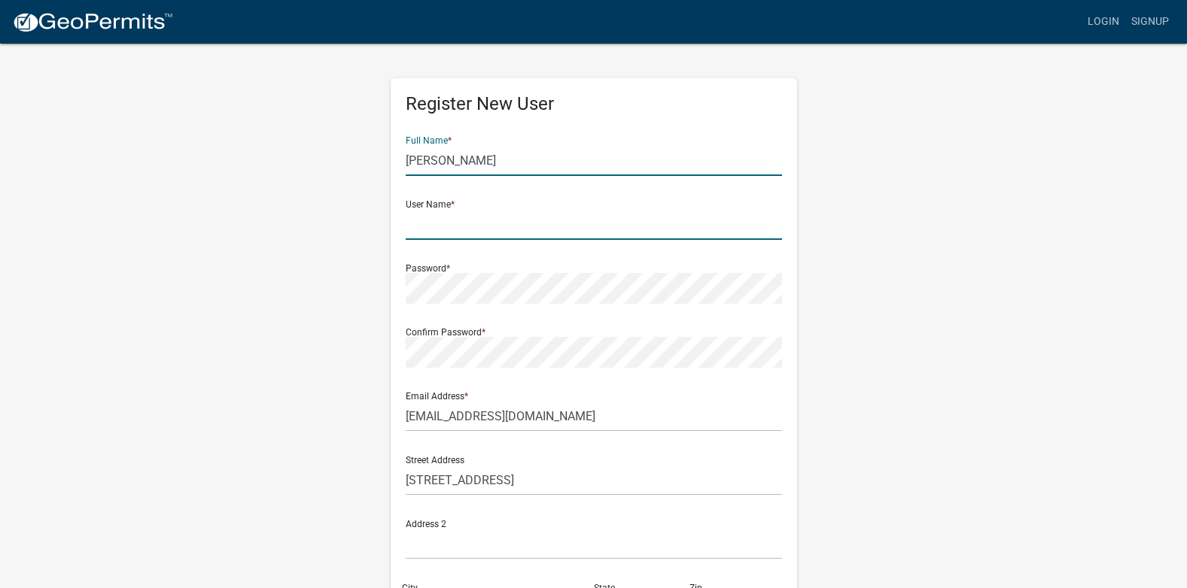
click at [492, 226] on input "text" at bounding box center [594, 224] width 376 height 31
click at [961, 371] on div "Register New User Full Name * [PERSON_NAME] User Name * Password * Confirm Pass…" at bounding box center [594, 444] width 858 height 805
click at [470, 232] on input "text" at bounding box center [594, 224] width 376 height 31
type input "buckfowl"
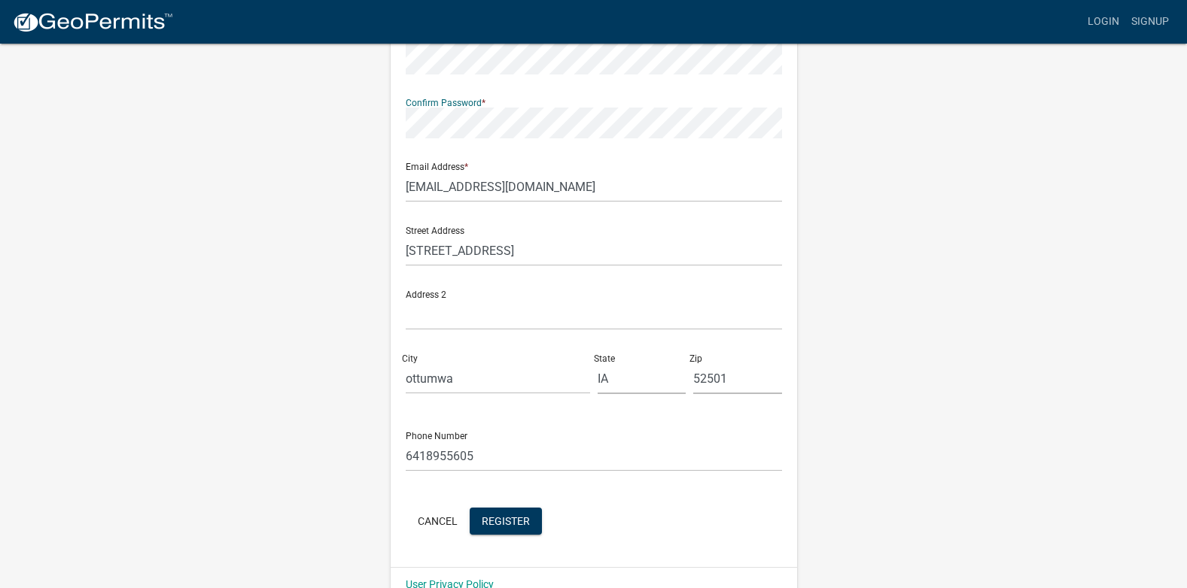
scroll to position [259, 0]
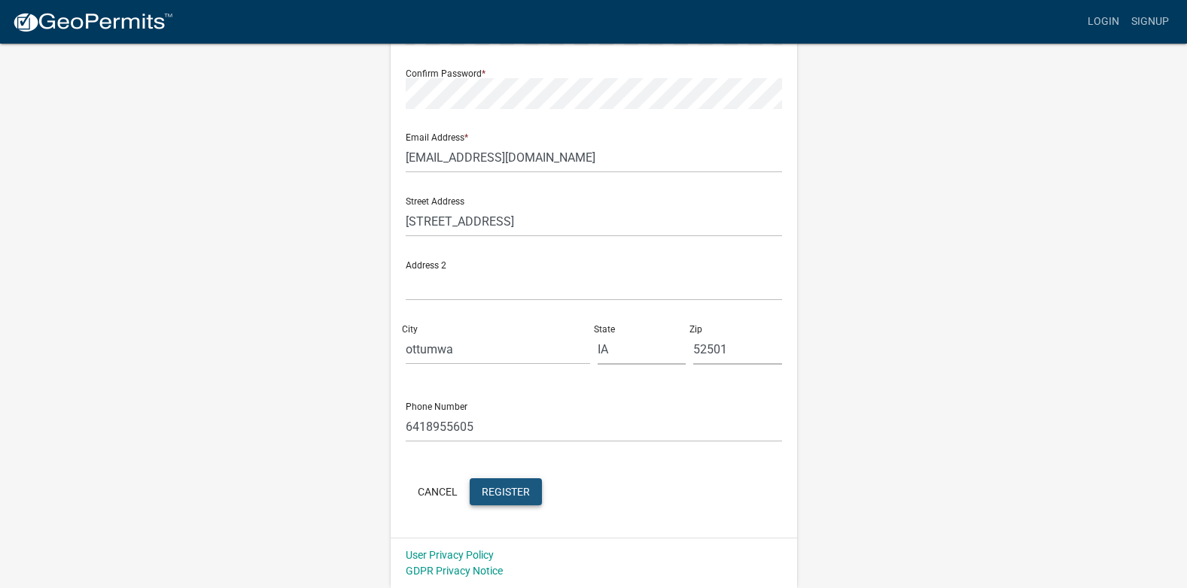
click at [511, 491] on span "Register" at bounding box center [506, 491] width 48 height 12
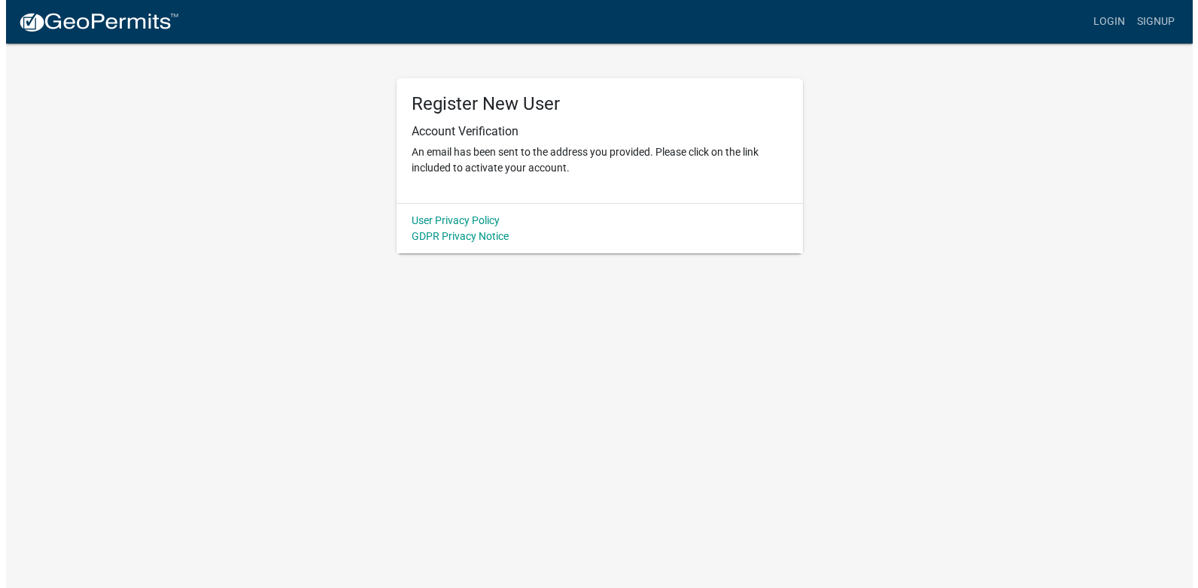
scroll to position [0, 0]
